Goal: Entertainment & Leisure: Consume media (video, audio)

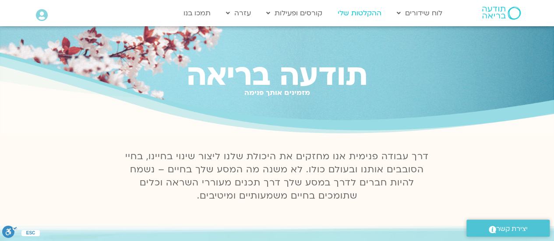
click at [363, 12] on link "ההקלטות שלי" at bounding box center [359, 13] width 53 height 17
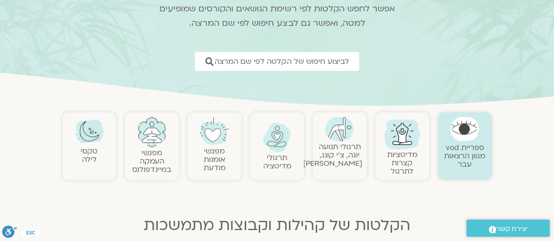
scroll to position [131, 0]
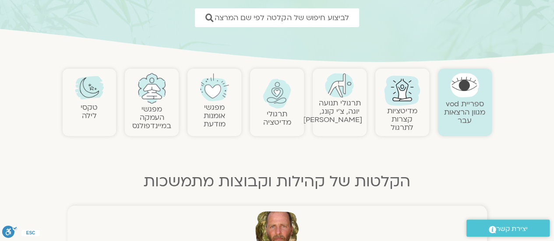
click at [75, 101] on link at bounding box center [89, 87] width 45 height 29
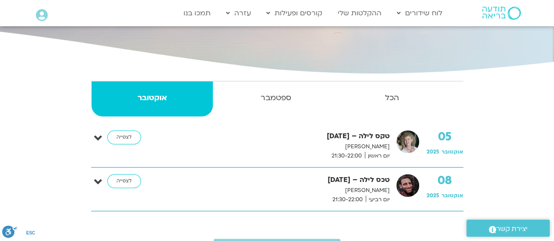
scroll to position [175, 0]
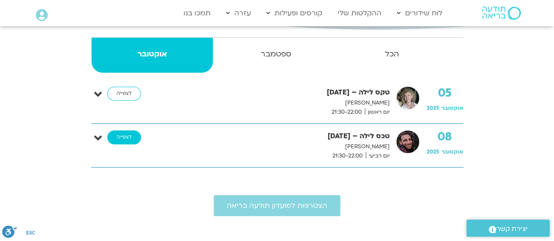
click at [121, 133] on link "לצפייה" at bounding box center [124, 138] width 34 height 14
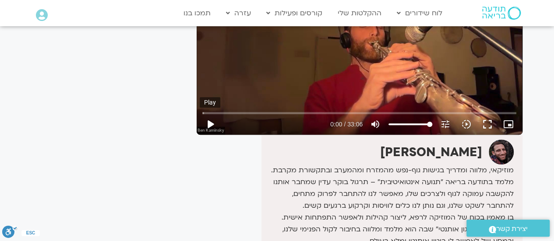
scroll to position [95, 0]
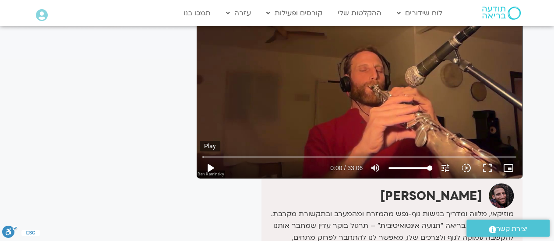
click at [210, 165] on button "play_arrow" at bounding box center [210, 168] width 21 height 21
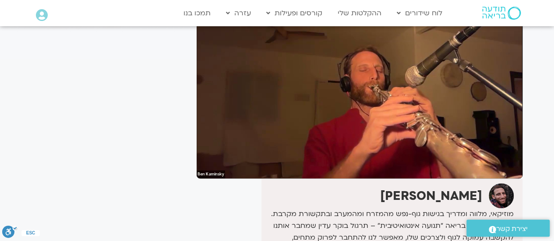
scroll to position [51, 0]
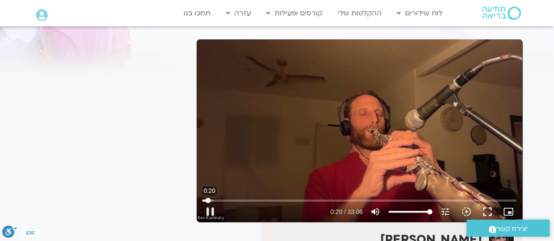
click at [208, 199] on input "Seek" at bounding box center [359, 200] width 314 height 5
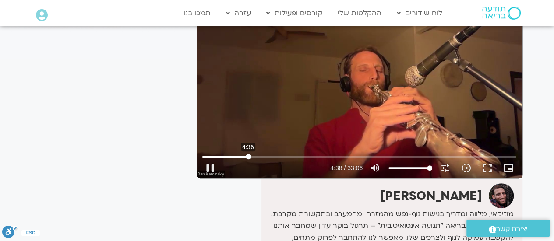
click at [248, 156] on input "Seek" at bounding box center [359, 156] width 314 height 5
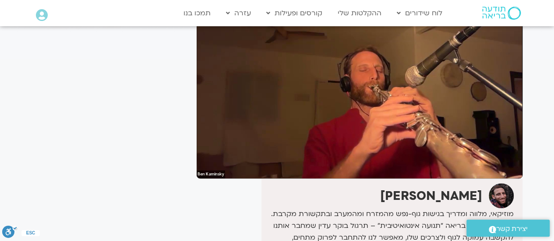
type input "803.989674"
